Goal: Information Seeking & Learning: Learn about a topic

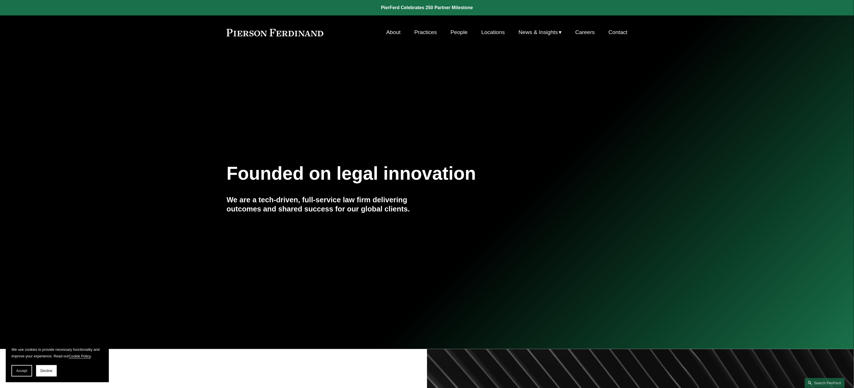
click at [446, 35] on nav "About Practices People Locations News & Insights News Insights Blogs Careers Co…" at bounding box center [506, 32] width 241 height 11
click at [457, 32] on link "People" at bounding box center [459, 32] width 17 height 11
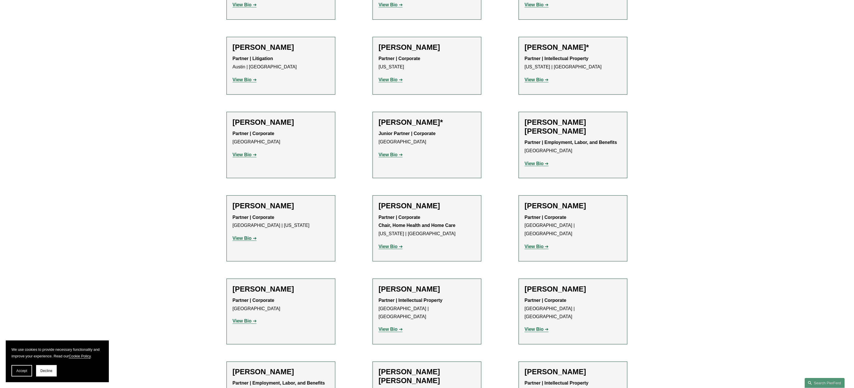
scroll to position [458, 0]
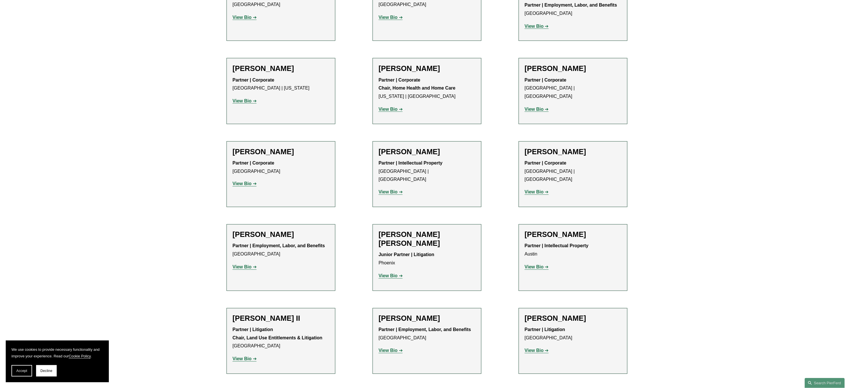
click at [288, 154] on h2 "[PERSON_NAME]" at bounding box center [281, 152] width 97 height 9
click at [252, 186] on link "View Bio" at bounding box center [245, 184] width 24 height 5
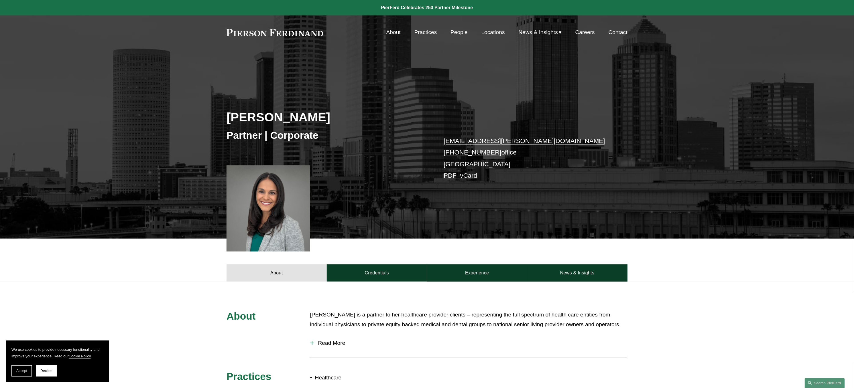
drag, startPoint x: 323, startPoint y: 341, endPoint x: 323, endPoint y: 336, distance: 4.9
click at [323, 339] on button "Read More" at bounding box center [468, 343] width 317 height 15
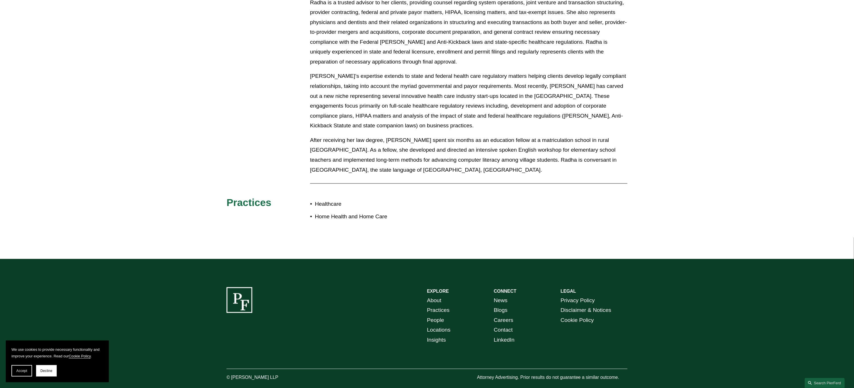
scroll to position [430, 0]
